Goal: Find contact information: Find contact information

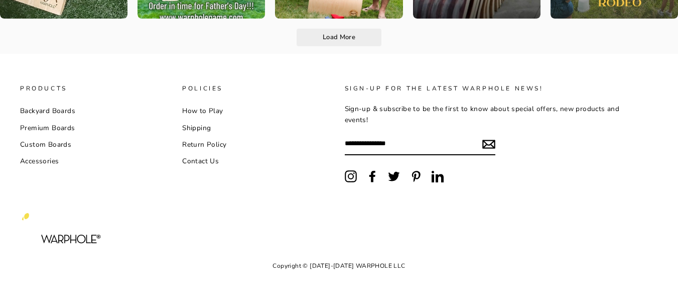
scroll to position [2156, 0]
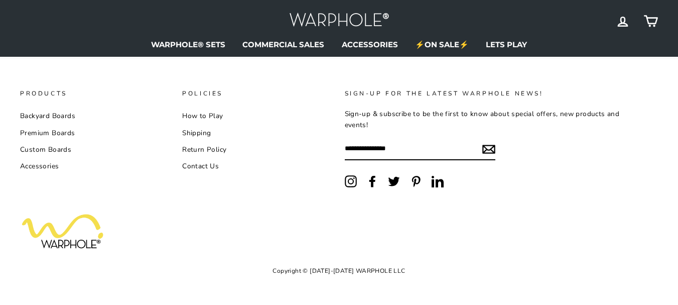
click at [182, 159] on link "Contact Us" at bounding box center [200, 166] width 37 height 15
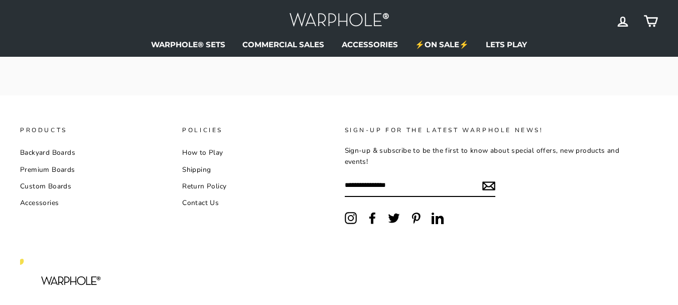
scroll to position [418, 0]
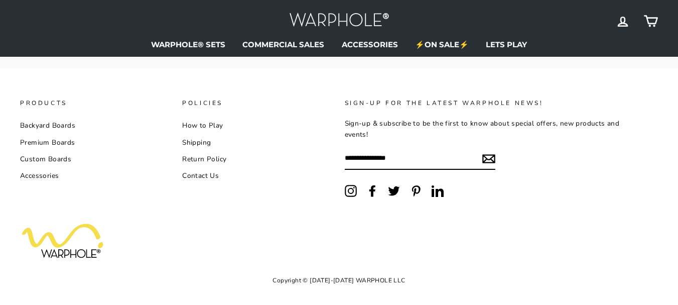
click at [202, 177] on link "Contact Us" at bounding box center [200, 175] width 37 height 15
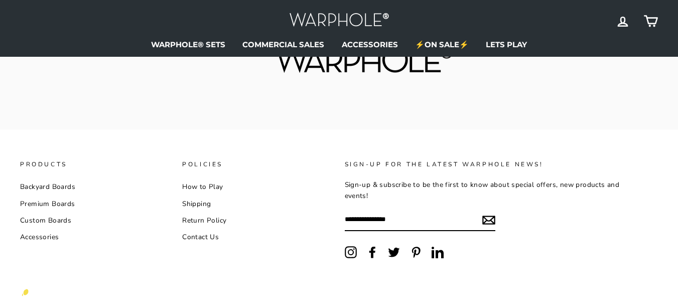
scroll to position [432, 0]
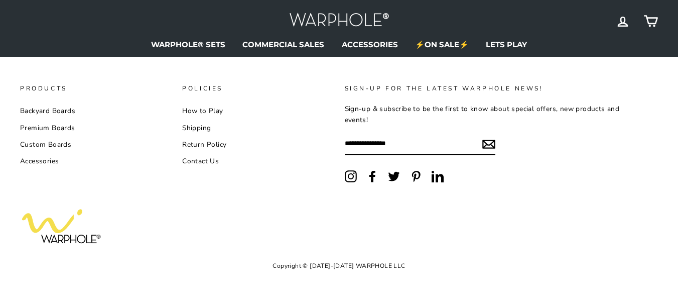
click at [201, 167] on link "Contact Us" at bounding box center [200, 161] width 37 height 15
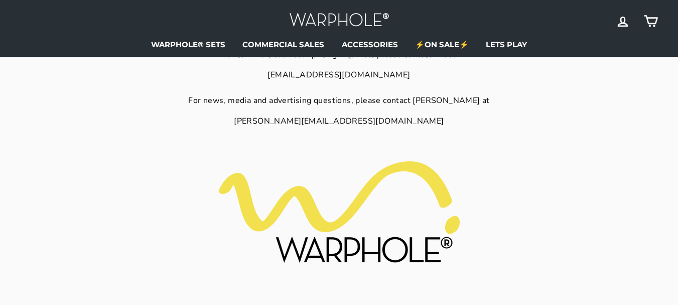
scroll to position [432, 0]
